Goal: Information Seeking & Learning: Learn about a topic

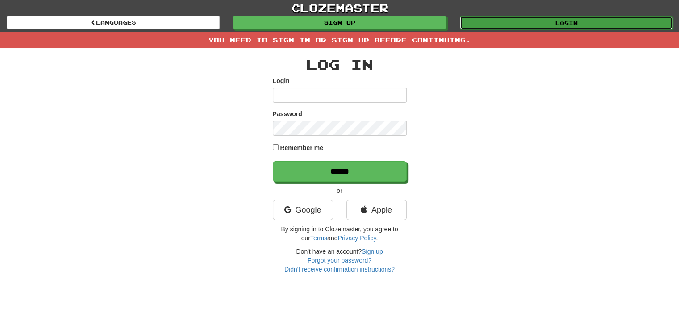
click at [570, 20] on link "Login" at bounding box center [566, 22] width 213 height 13
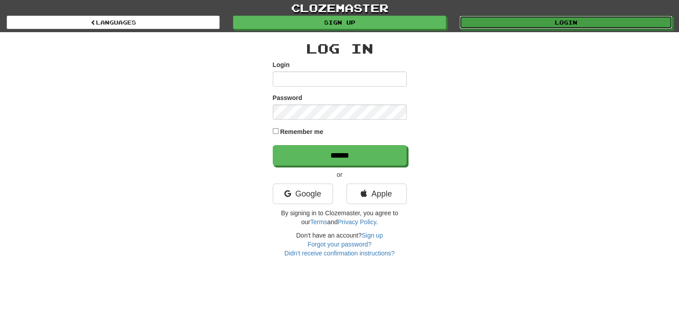
click at [570, 20] on link "Login" at bounding box center [565, 22] width 213 height 13
type input "**********"
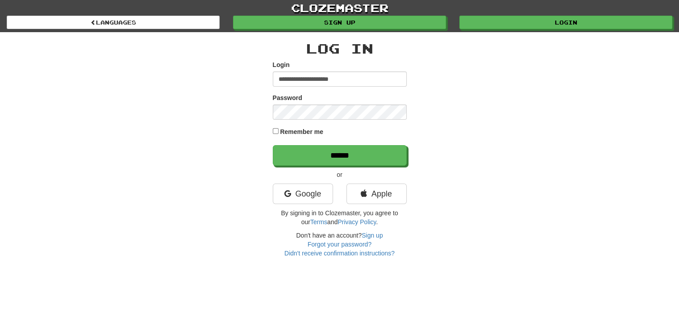
click at [300, 134] on label "Remember me" at bounding box center [301, 131] width 43 height 9
click at [273, 145] on input "******" at bounding box center [340, 155] width 134 height 21
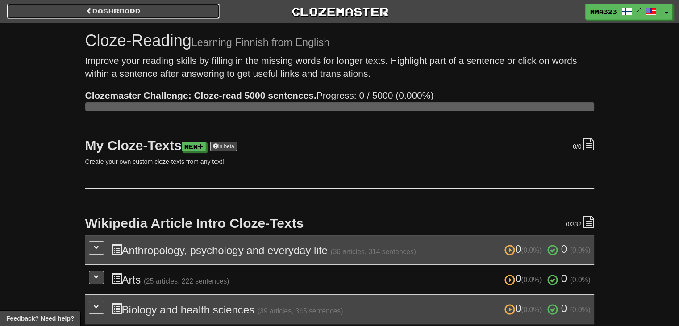
click at [120, 14] on link "Dashboard" at bounding box center [113, 11] width 213 height 15
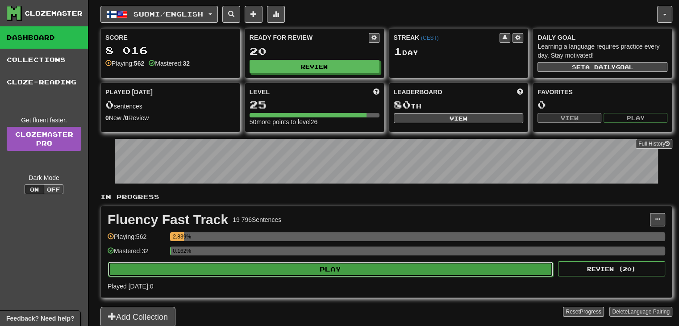
click at [319, 267] on button "Play" at bounding box center [330, 268] width 445 height 15
select select "**"
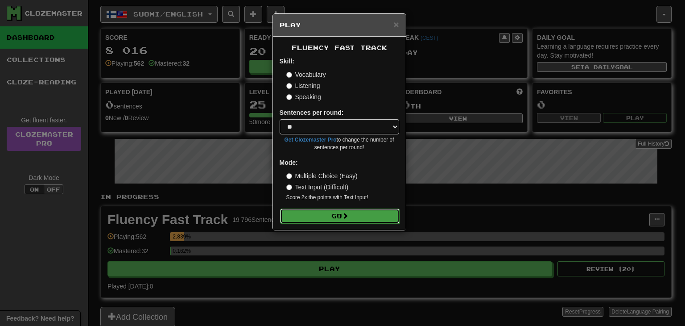
click at [334, 211] on button "Go" at bounding box center [340, 215] width 120 height 15
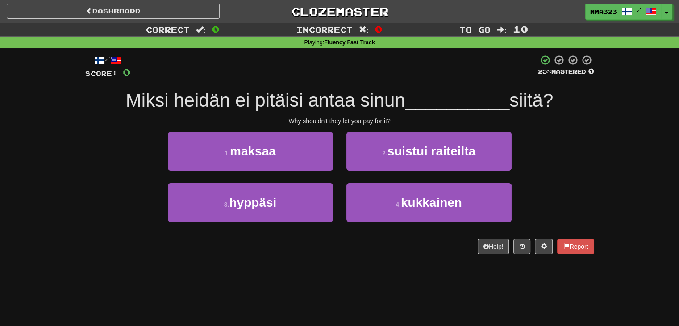
click at [269, 172] on div "1 . maksaa" at bounding box center [250, 157] width 178 height 51
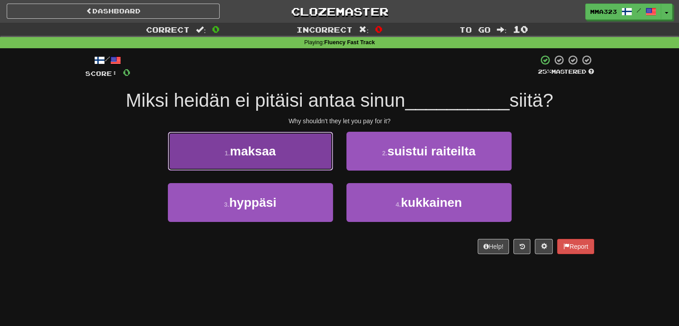
click at [264, 167] on button "1 . maksaa" at bounding box center [250, 151] width 165 height 39
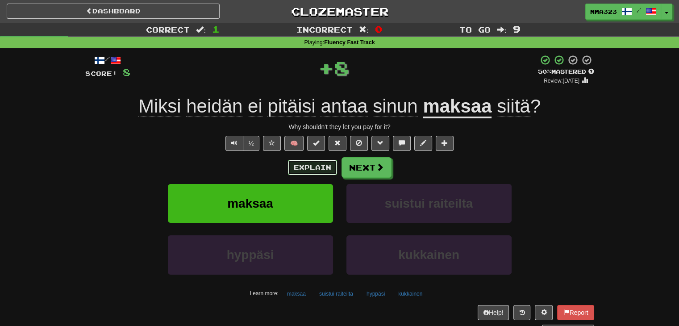
click at [306, 171] on button "Explain" at bounding box center [312, 167] width 49 height 15
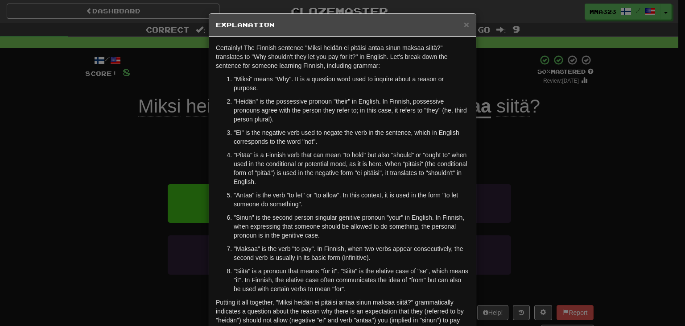
click at [456, 24] on h5 "Explanation" at bounding box center [342, 25] width 253 height 9
click at [464, 24] on span "×" at bounding box center [466, 24] width 5 height 10
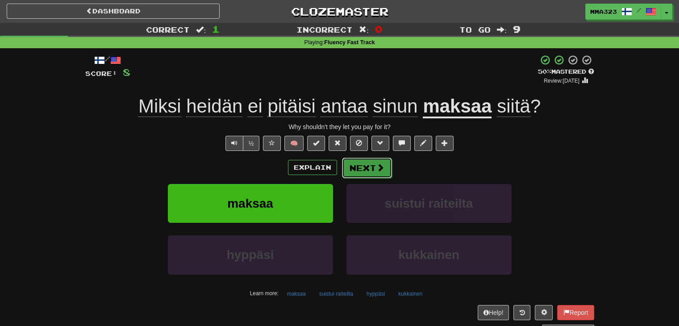
click at [364, 158] on button "Next" at bounding box center [367, 167] width 50 height 21
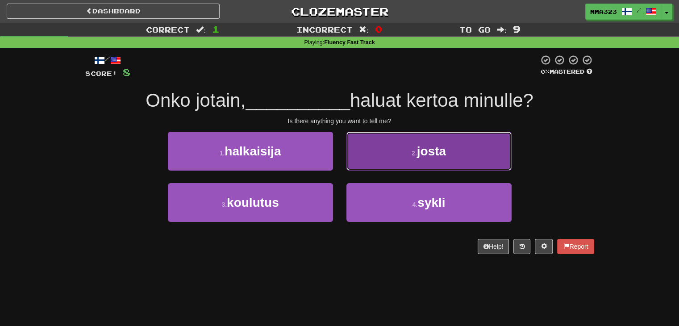
click at [392, 156] on button "2 . josta" at bounding box center [428, 151] width 165 height 39
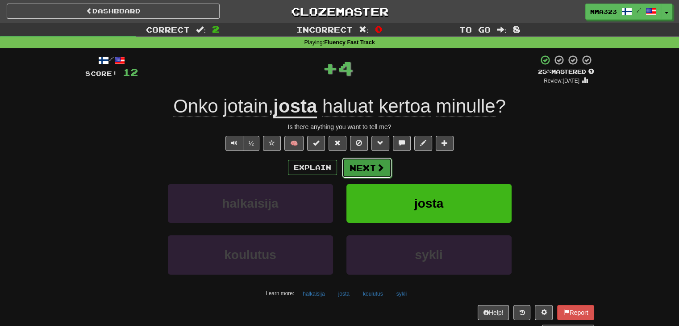
click at [353, 175] on button "Next" at bounding box center [367, 167] width 50 height 21
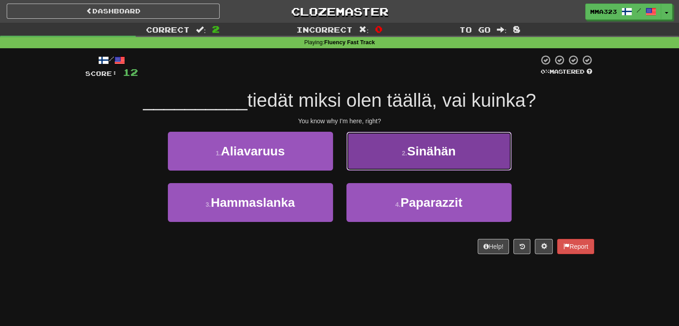
click at [398, 160] on button "2 . Sinähän" at bounding box center [428, 151] width 165 height 39
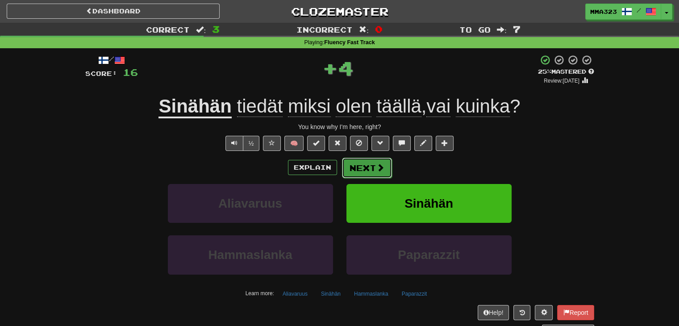
click at [355, 159] on button "Next" at bounding box center [367, 167] width 50 height 21
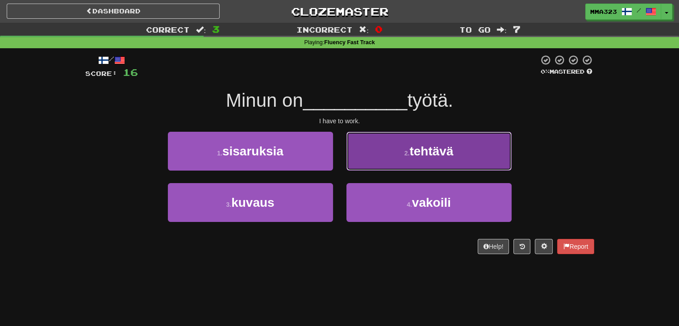
click at [410, 166] on button "2 . tehtävä" at bounding box center [428, 151] width 165 height 39
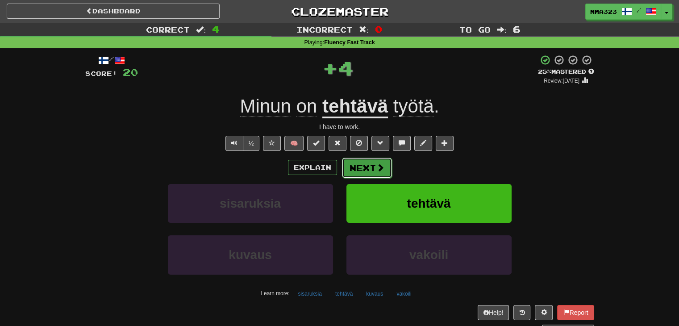
click at [369, 166] on button "Next" at bounding box center [367, 167] width 50 height 21
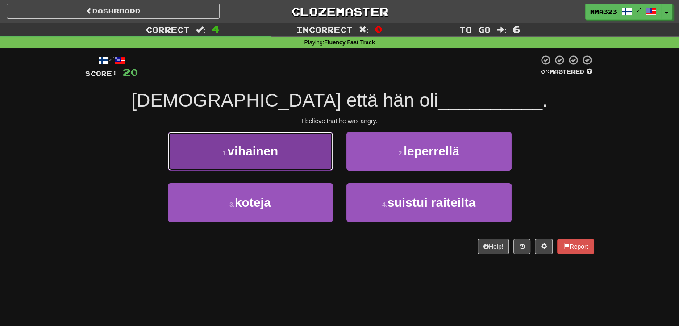
click at [248, 153] on span "vihainen" at bounding box center [253, 151] width 51 height 14
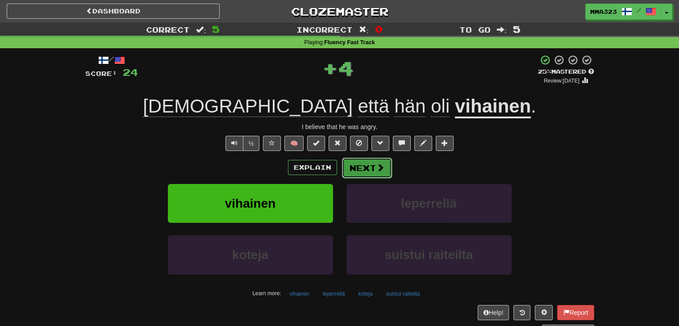
click at [369, 177] on button "Next" at bounding box center [367, 167] width 50 height 21
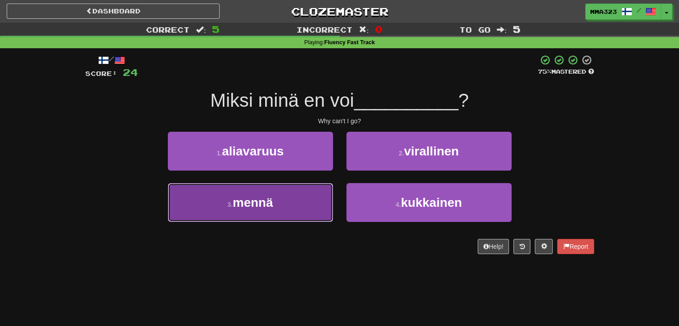
click at [279, 201] on button "3 . mennä" at bounding box center [250, 202] width 165 height 39
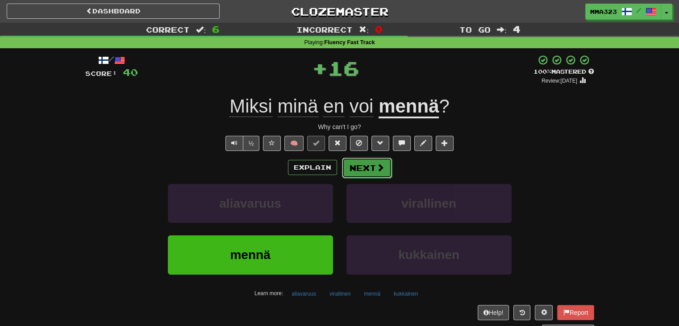
click at [383, 170] on button "Next" at bounding box center [367, 167] width 50 height 21
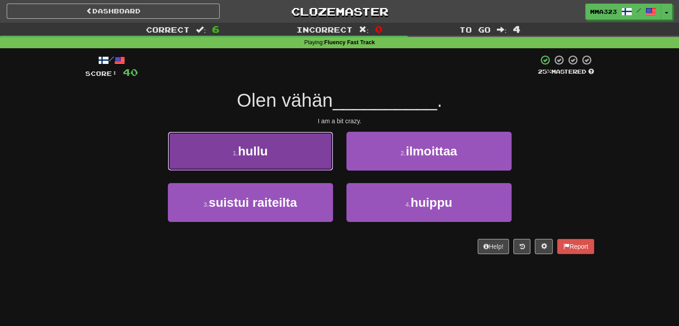
click at [288, 154] on button "1 . hullu" at bounding box center [250, 151] width 165 height 39
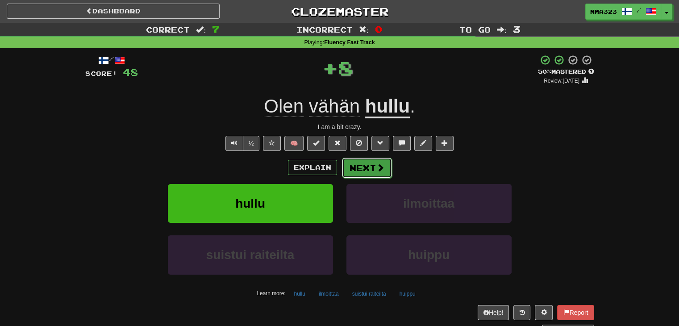
click at [374, 166] on button "Next" at bounding box center [367, 167] width 50 height 21
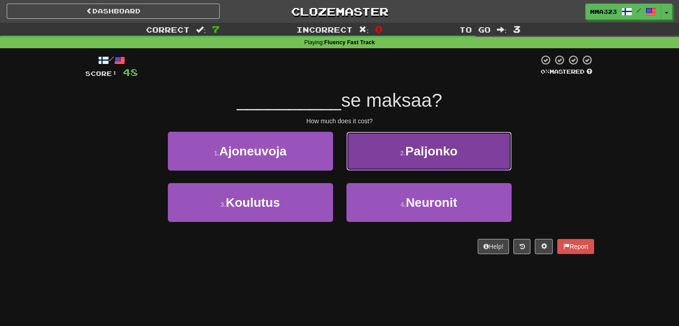
click at [393, 152] on button "2 . Paljonko" at bounding box center [428, 151] width 165 height 39
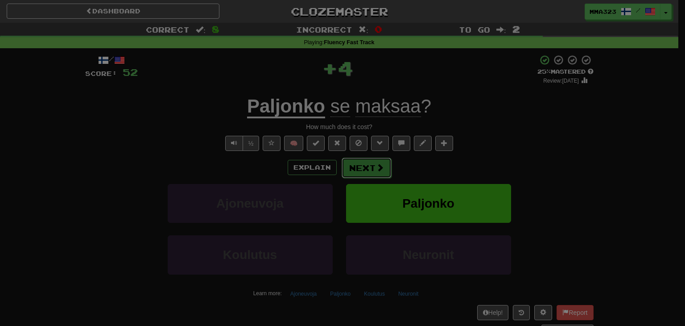
click at [352, 163] on body "Dashboard Clozemaster mma323 / Toggle Dropdown Dashboard Leaderboard Activity F…" at bounding box center [342, 331] width 685 height 663
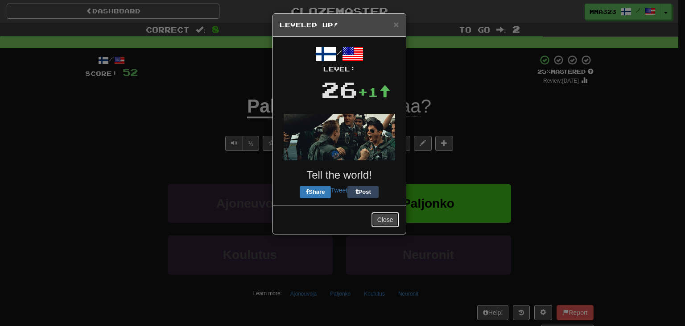
click at [380, 220] on button "Close" at bounding box center [386, 219] width 28 height 15
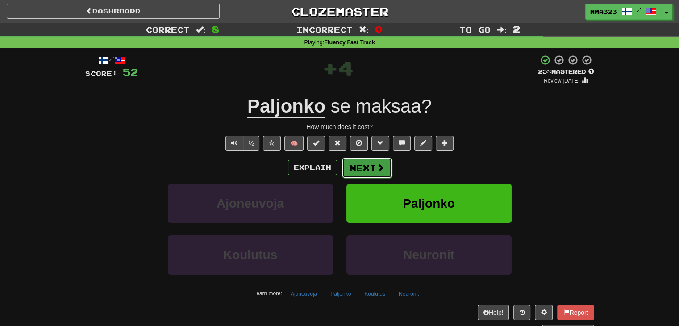
click at [370, 173] on button "Next" at bounding box center [367, 167] width 50 height 21
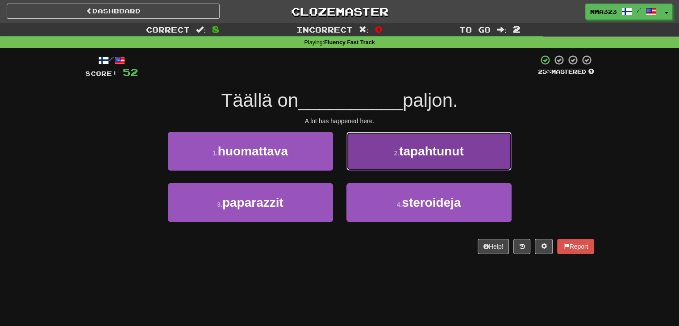
click at [359, 157] on button "2 . tapahtunut" at bounding box center [428, 151] width 165 height 39
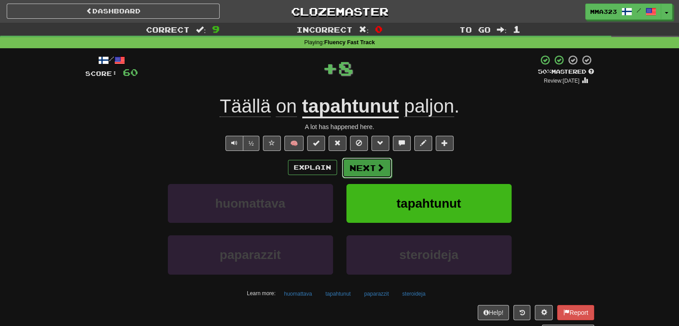
click at [357, 164] on button "Next" at bounding box center [367, 167] width 50 height 21
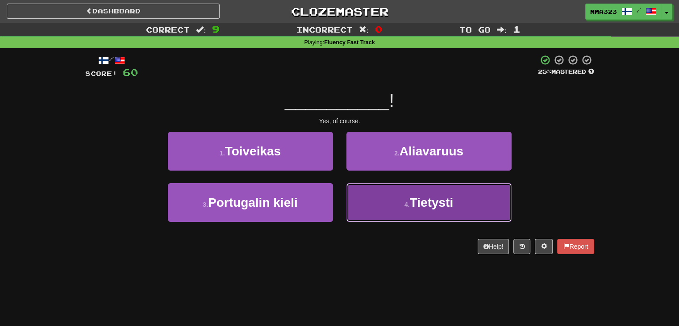
click at [465, 202] on button "4 . Tietysti" at bounding box center [428, 202] width 165 height 39
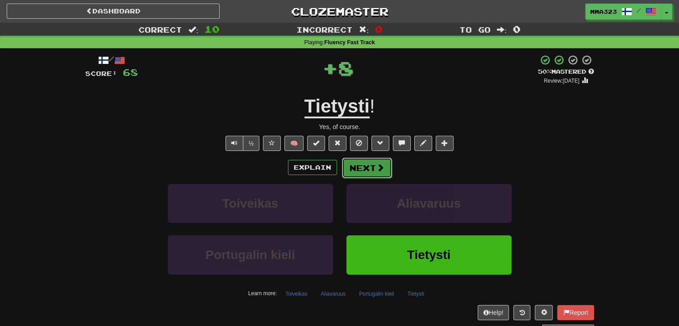
click at [378, 170] on span at bounding box center [380, 167] width 8 height 8
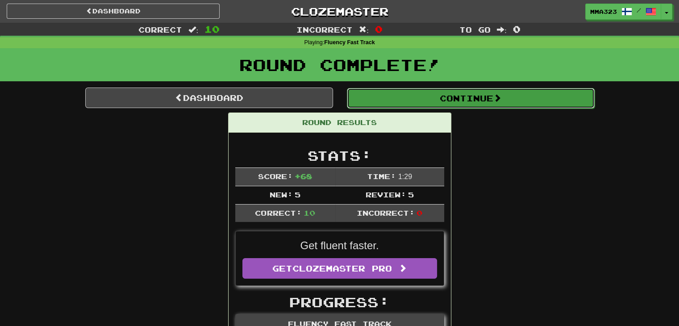
click at [454, 106] on button "Continue" at bounding box center [471, 98] width 248 height 21
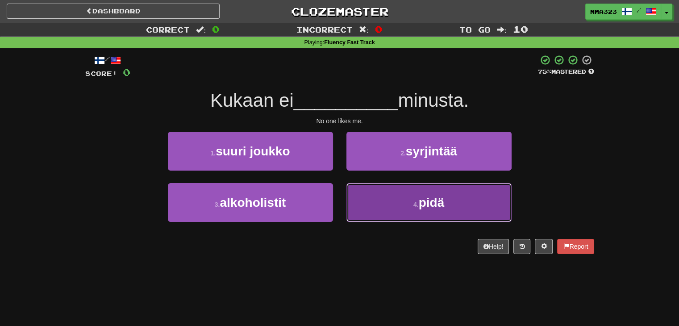
click at [419, 200] on span "pidä" at bounding box center [432, 202] width 26 height 14
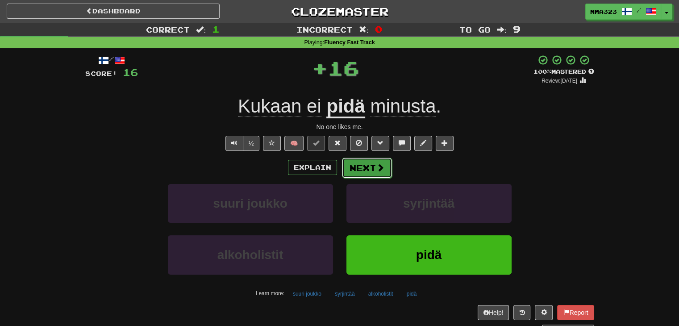
click at [378, 166] on span at bounding box center [380, 167] width 8 height 8
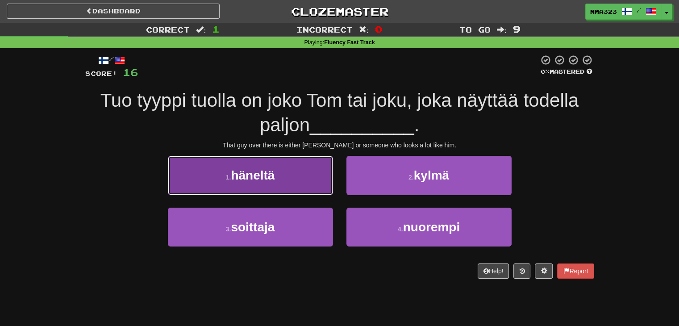
click at [211, 181] on button "1 . häneltä" at bounding box center [250, 175] width 165 height 39
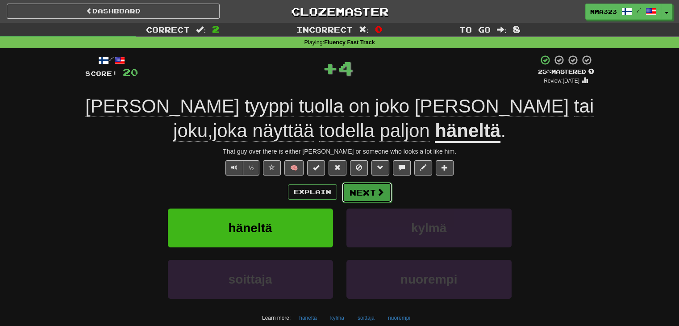
click at [380, 188] on span at bounding box center [380, 192] width 8 height 8
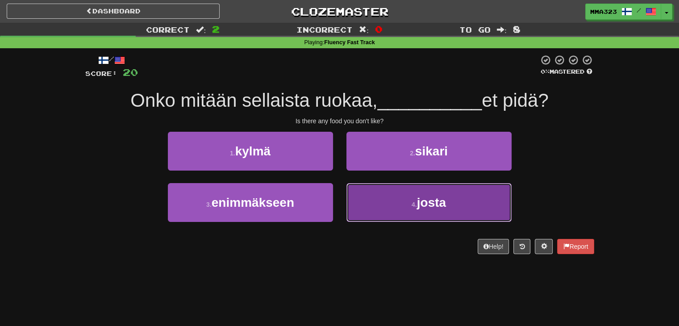
click at [388, 191] on button "4 . josta" at bounding box center [428, 202] width 165 height 39
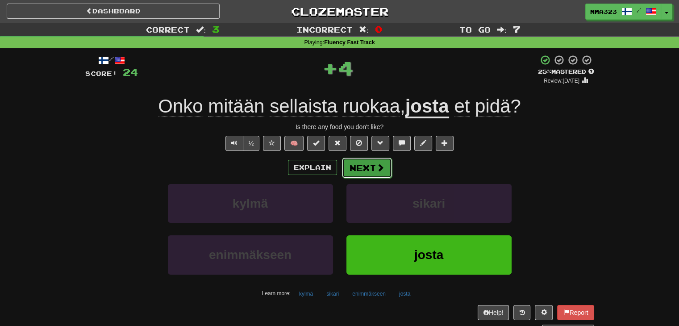
click at [361, 166] on button "Next" at bounding box center [367, 167] width 50 height 21
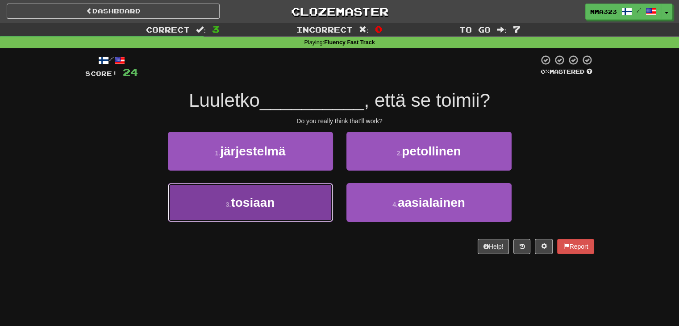
click at [300, 183] on button "3 . tosiaan" at bounding box center [250, 202] width 165 height 39
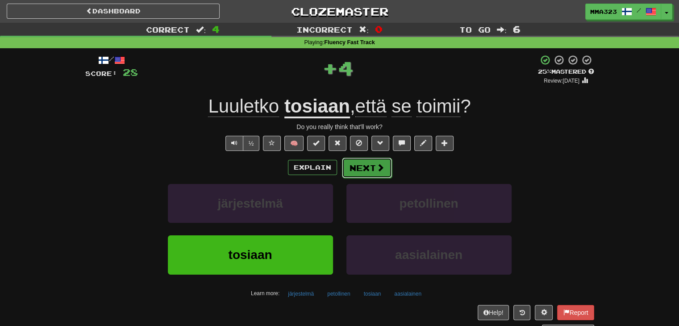
click at [380, 163] on span at bounding box center [380, 167] width 8 height 8
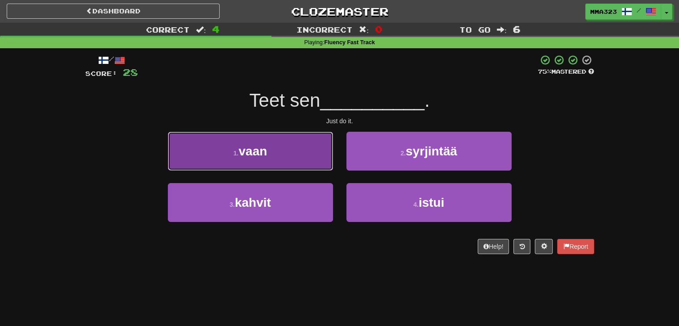
click at [253, 157] on span "vaan" at bounding box center [252, 151] width 29 height 14
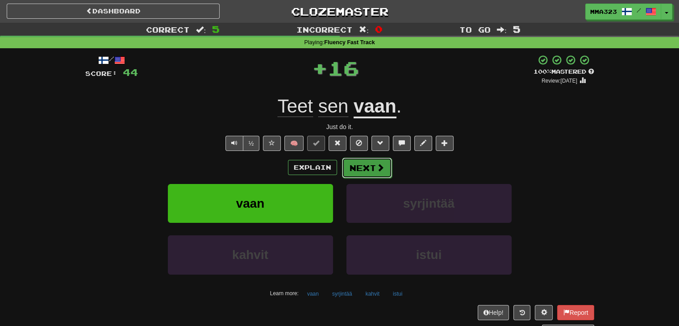
click at [348, 166] on button "Next" at bounding box center [367, 167] width 50 height 21
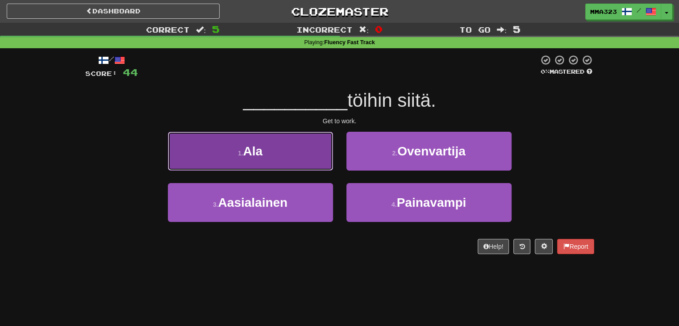
click at [294, 157] on button "1 . Ala" at bounding box center [250, 151] width 165 height 39
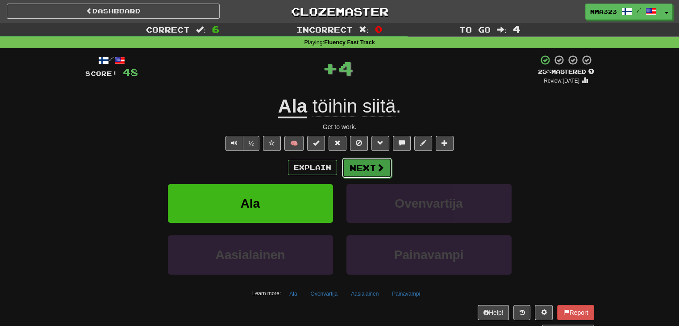
click at [383, 167] on button "Next" at bounding box center [367, 167] width 50 height 21
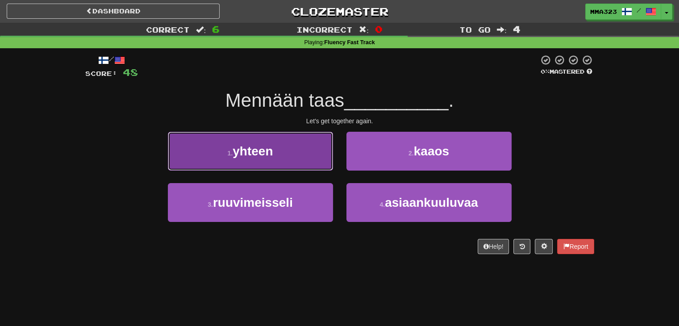
click at [302, 149] on button "1 . yhteen" at bounding box center [250, 151] width 165 height 39
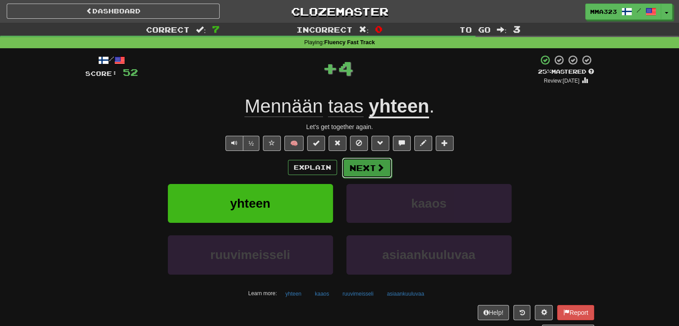
click at [376, 163] on span at bounding box center [380, 167] width 8 height 8
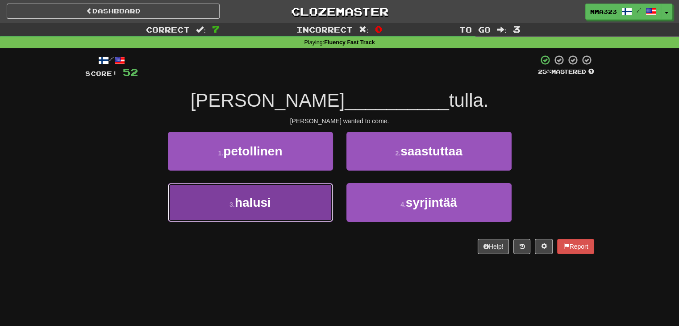
click at [286, 191] on button "3 . halusi" at bounding box center [250, 202] width 165 height 39
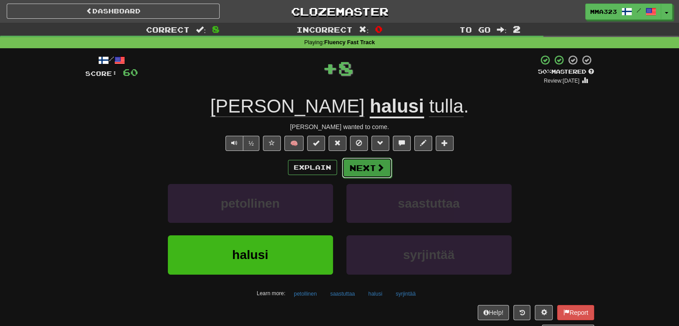
click at [352, 168] on button "Next" at bounding box center [367, 167] width 50 height 21
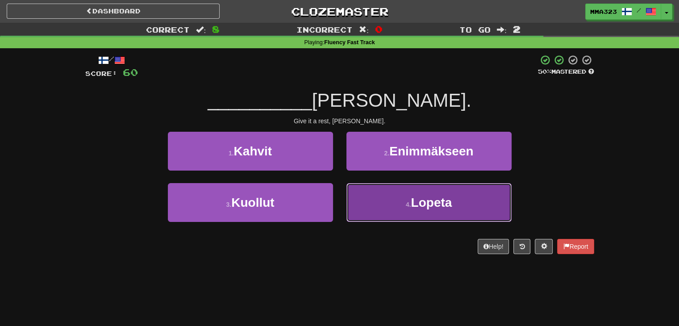
click at [410, 199] on button "4 . Lopeta" at bounding box center [428, 202] width 165 height 39
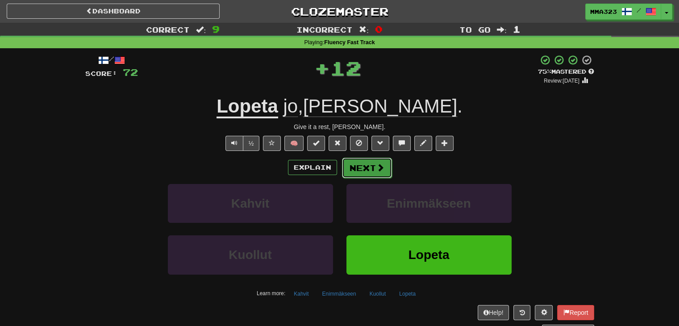
click at [374, 165] on button "Next" at bounding box center [367, 167] width 50 height 21
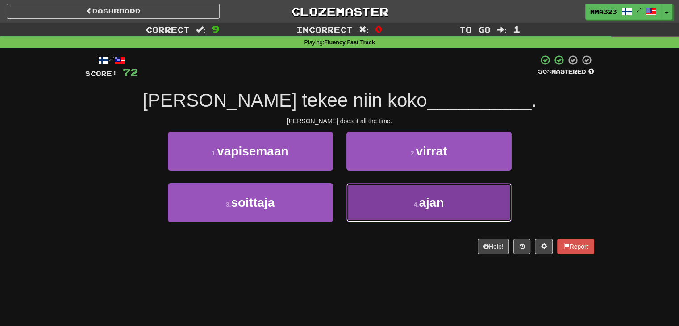
click at [390, 190] on button "4 . ajan" at bounding box center [428, 202] width 165 height 39
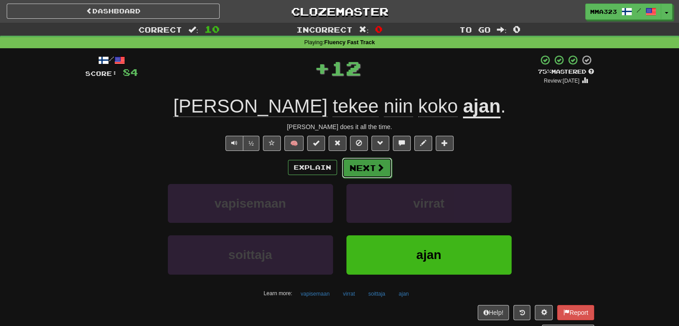
click at [357, 165] on button "Next" at bounding box center [367, 167] width 50 height 21
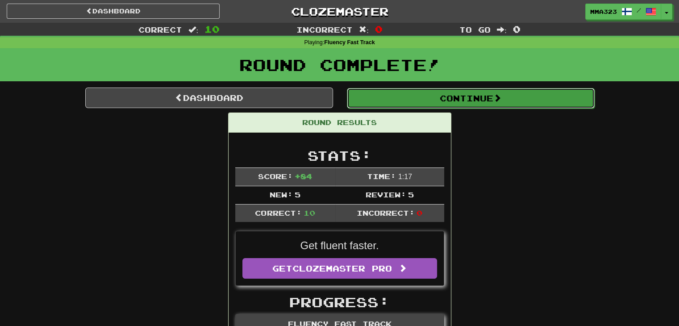
click at [415, 105] on button "Continue" at bounding box center [471, 98] width 248 height 21
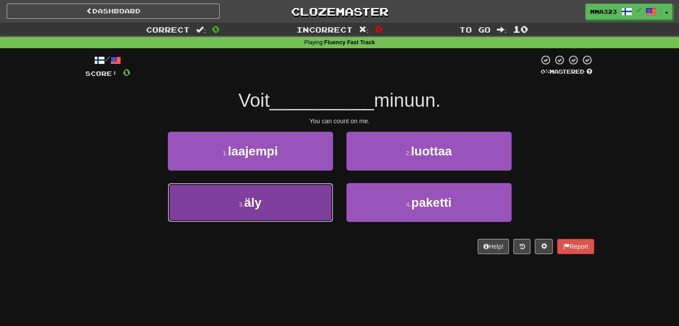
click at [286, 204] on button "3 . äly" at bounding box center [250, 202] width 165 height 39
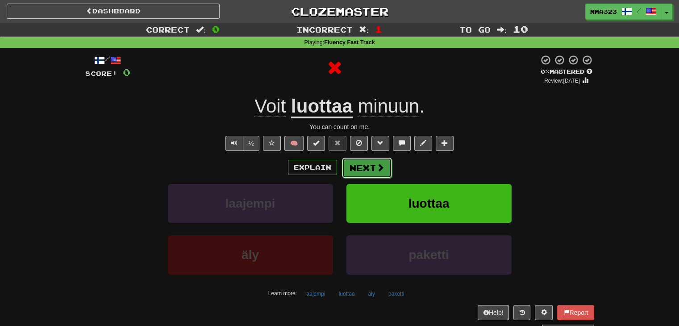
click at [372, 168] on button "Next" at bounding box center [367, 167] width 50 height 21
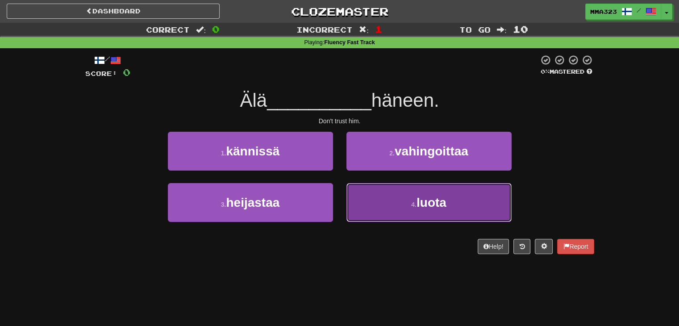
click at [377, 209] on button "4 . luota" at bounding box center [428, 202] width 165 height 39
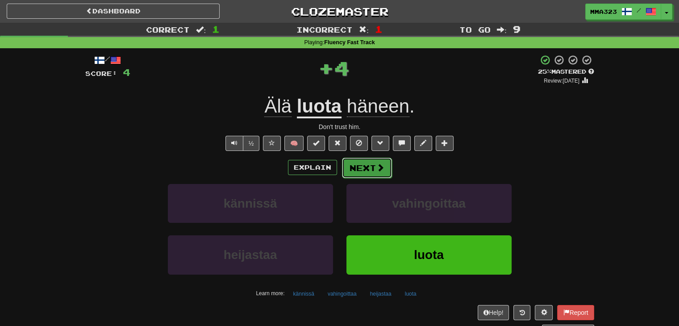
click at [373, 177] on button "Next" at bounding box center [367, 167] width 50 height 21
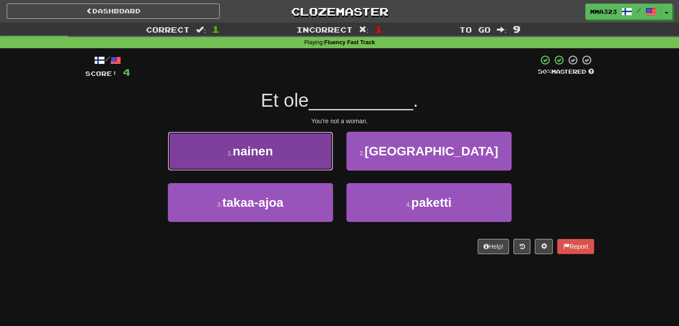
click at [304, 156] on button "1 . nainen" at bounding box center [250, 151] width 165 height 39
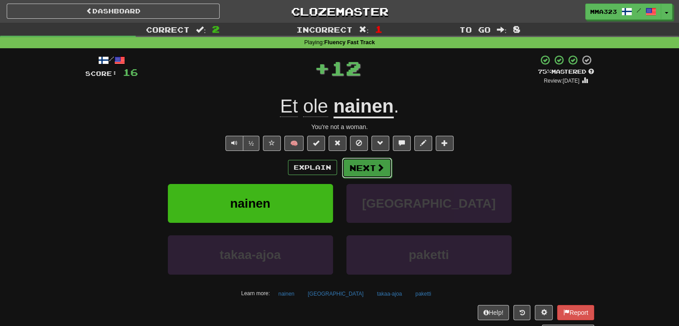
click at [354, 169] on button "Next" at bounding box center [367, 167] width 50 height 21
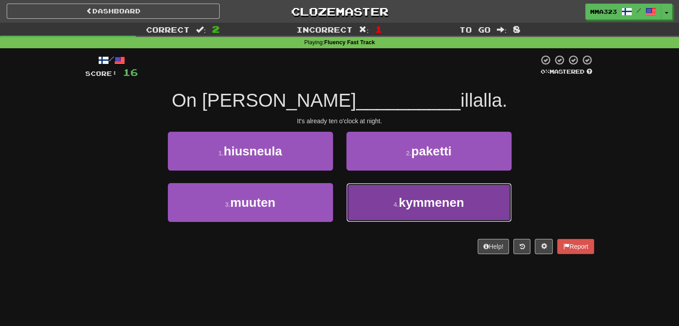
click at [383, 203] on button "4 . kymmenen" at bounding box center [428, 202] width 165 height 39
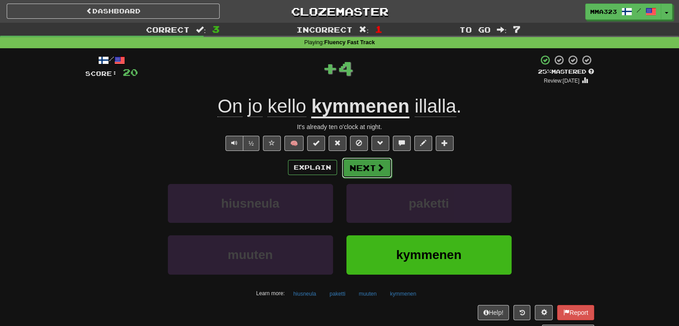
click at [347, 175] on button "Next" at bounding box center [367, 167] width 50 height 21
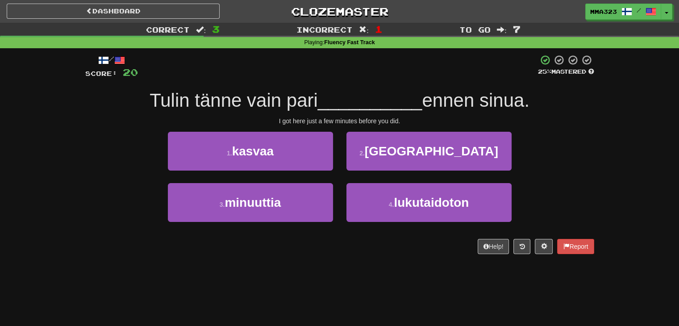
click at [677, 0] on div "Dashboard Clozemaster mma323 / Toggle Dropdown Dashboard Leaderboard Activity F…" at bounding box center [339, 10] width 679 height 20
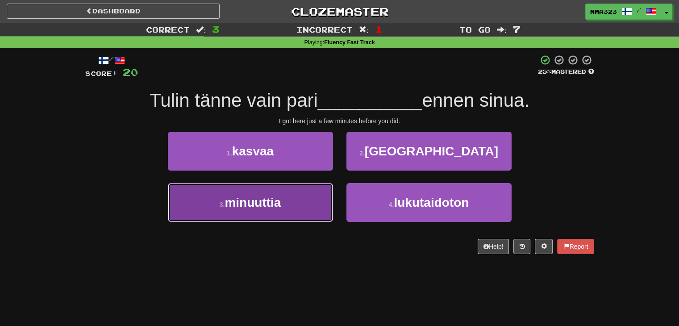
click at [242, 195] on span "minuuttia" at bounding box center [252, 202] width 56 height 14
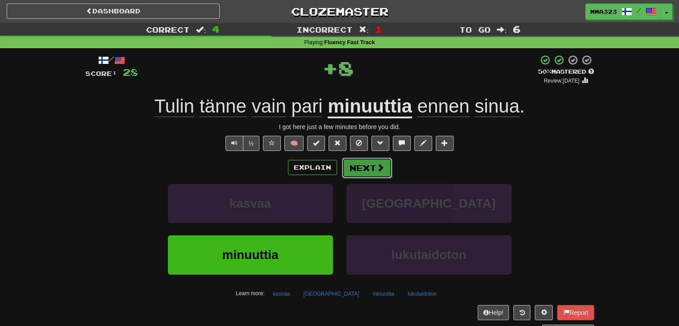
click at [361, 172] on button "Next" at bounding box center [367, 167] width 50 height 21
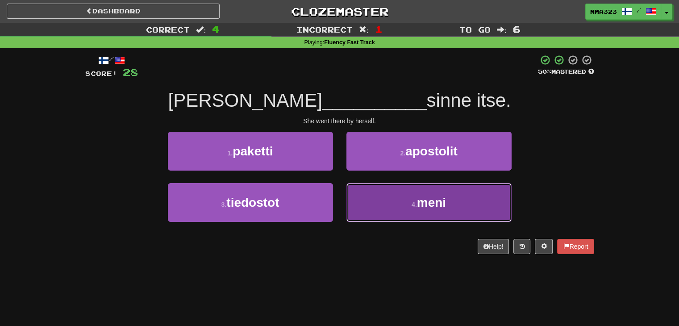
click at [394, 195] on button "4 . meni" at bounding box center [428, 202] width 165 height 39
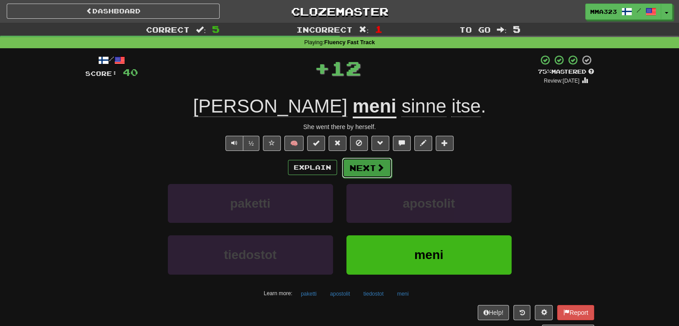
click at [369, 165] on button "Next" at bounding box center [367, 167] width 50 height 21
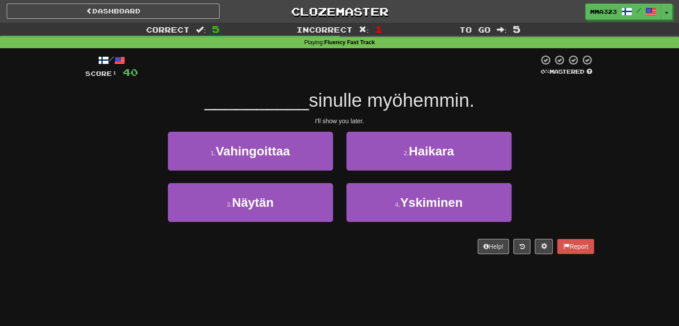
click at [326, 182] on div "1 . Vahingoittaa" at bounding box center [250, 157] width 178 height 51
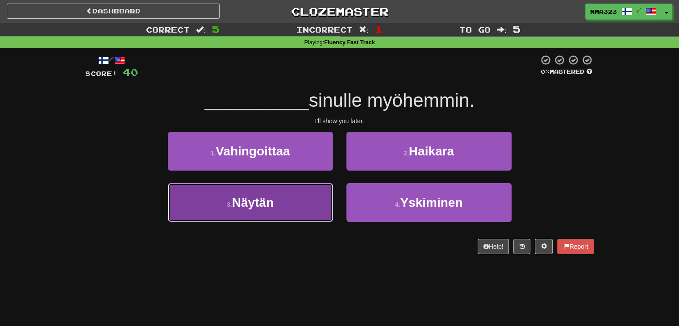
click at [320, 197] on button "3 . Näytän" at bounding box center [250, 202] width 165 height 39
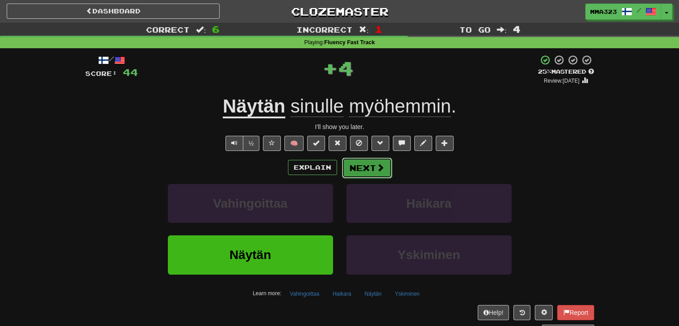
click at [380, 171] on span at bounding box center [380, 167] width 8 height 8
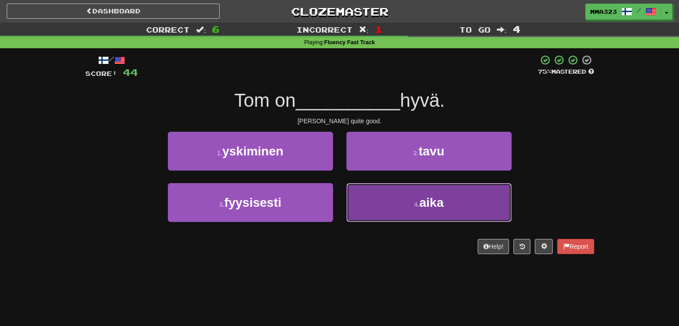
click at [394, 202] on button "4 . aika" at bounding box center [428, 202] width 165 height 39
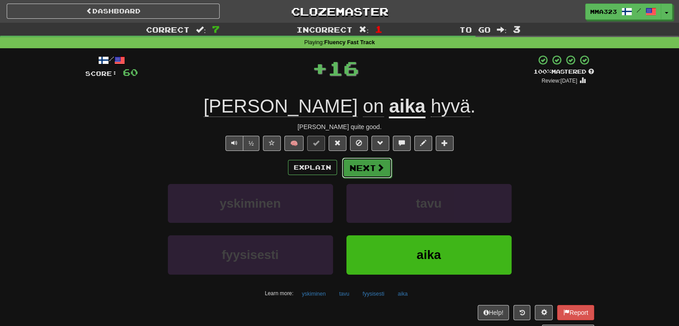
click at [370, 174] on button "Next" at bounding box center [367, 167] width 50 height 21
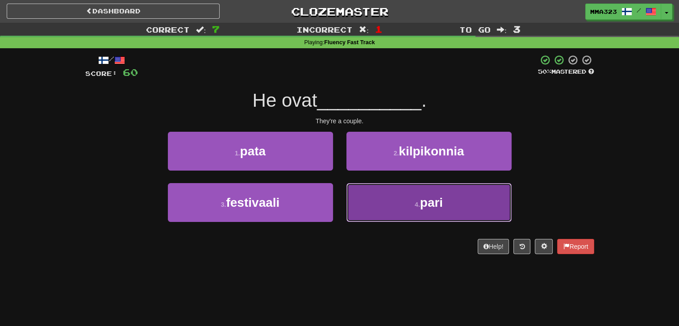
click at [454, 213] on button "4 . pari" at bounding box center [428, 202] width 165 height 39
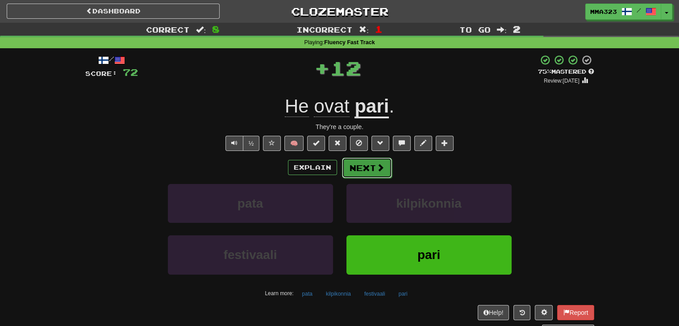
click at [362, 174] on button "Next" at bounding box center [367, 167] width 50 height 21
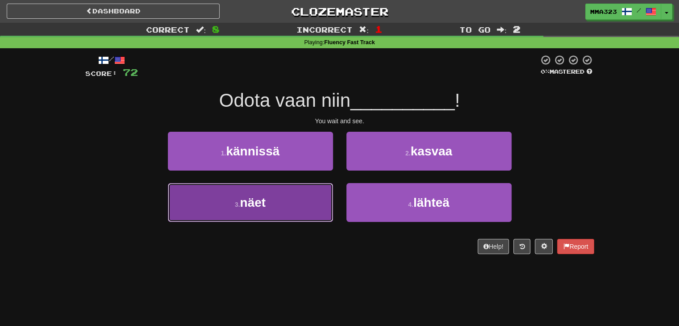
click at [294, 196] on button "3 . näet" at bounding box center [250, 202] width 165 height 39
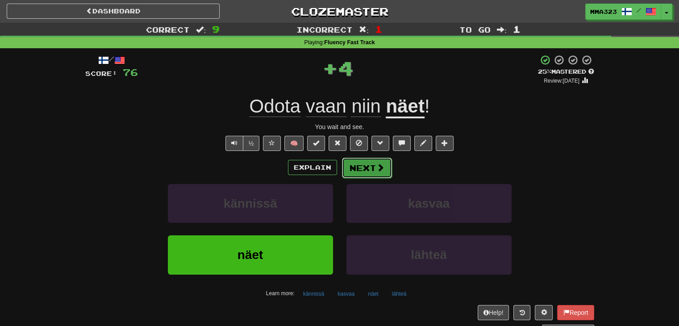
click at [368, 169] on button "Next" at bounding box center [367, 167] width 50 height 21
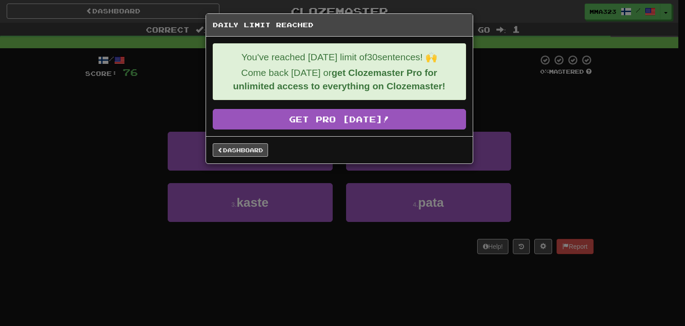
click at [241, 159] on div "Dashboard" at bounding box center [339, 149] width 267 height 27
click at [236, 155] on link "Dashboard" at bounding box center [240, 149] width 55 height 13
